Goal: Navigation & Orientation: Find specific page/section

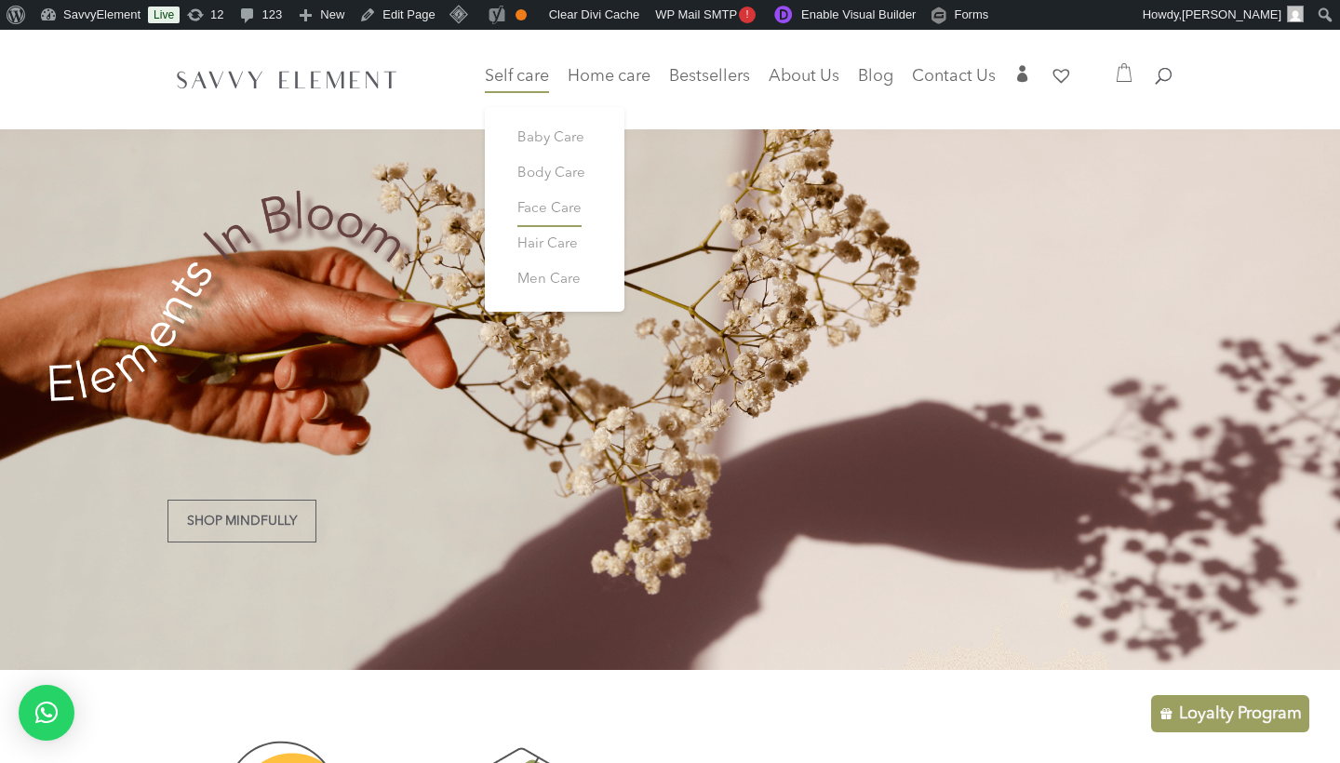
click at [517, 206] on span "Face Care" at bounding box center [549, 209] width 64 height 14
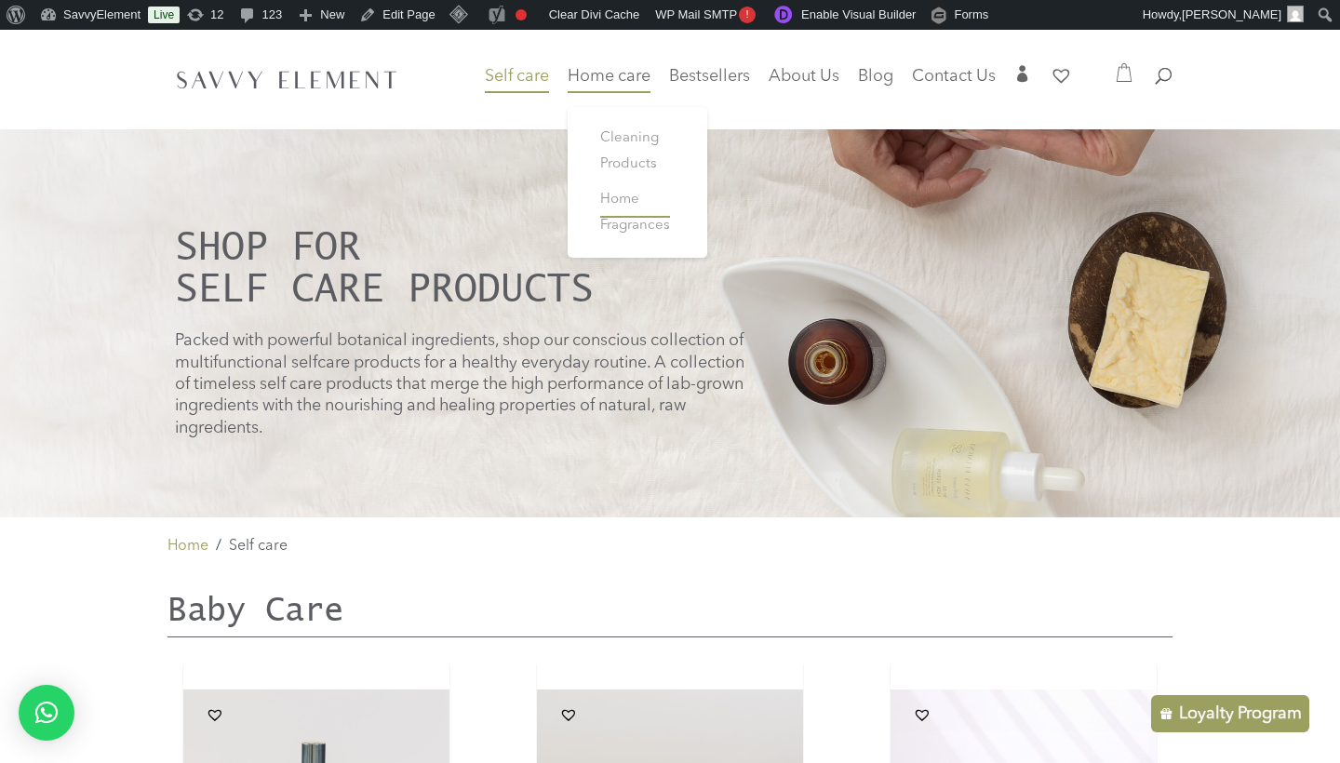
click at [613, 203] on span "Home Fragrances" at bounding box center [635, 213] width 70 height 40
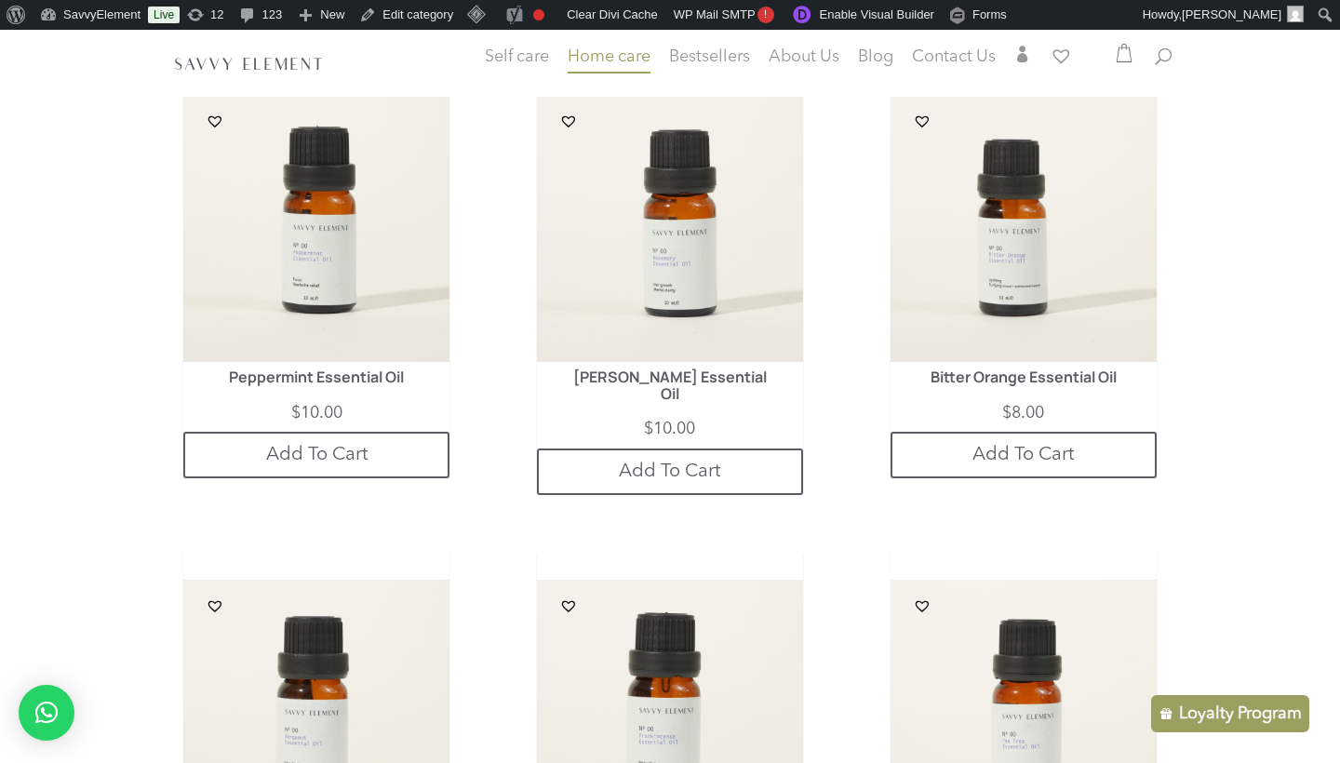
scroll to position [502, 0]
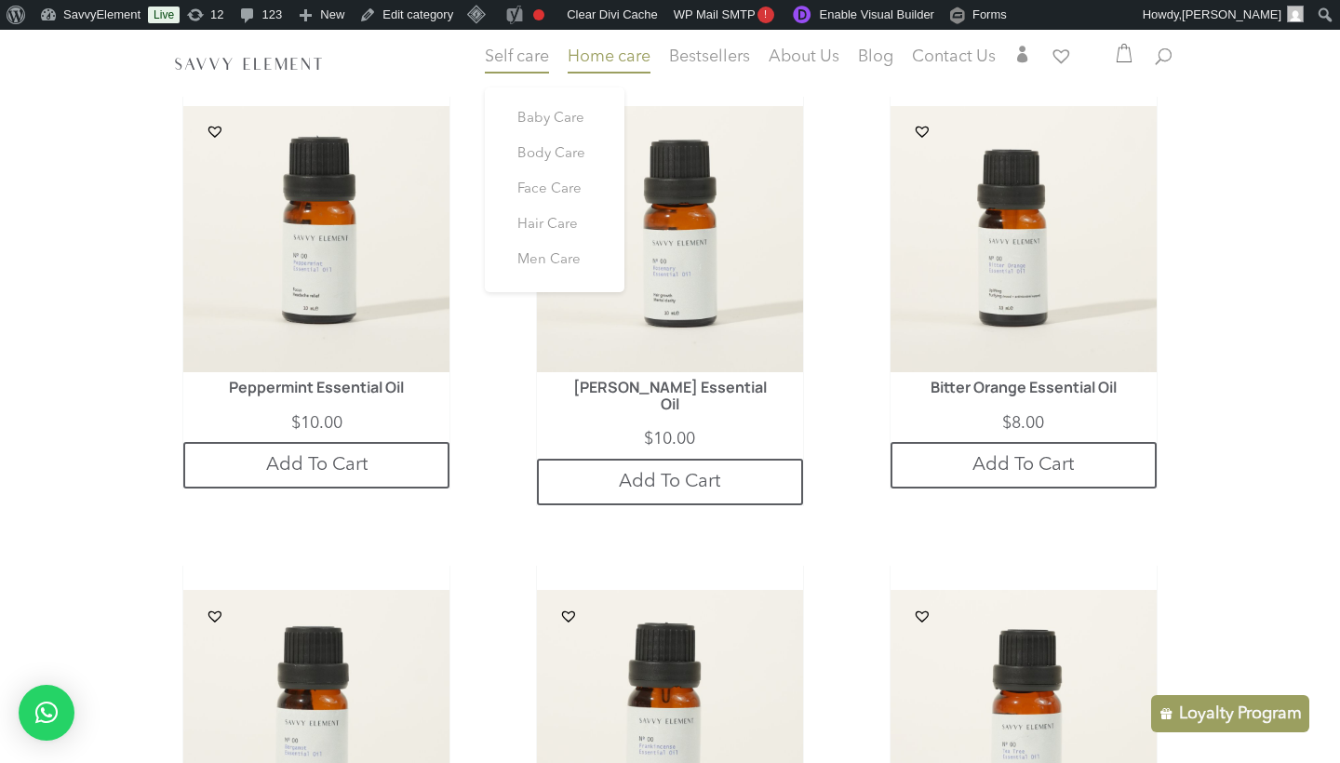
click at [496, 57] on span "Self care" at bounding box center [517, 56] width 64 height 17
